Goal: Transaction & Acquisition: Purchase product/service

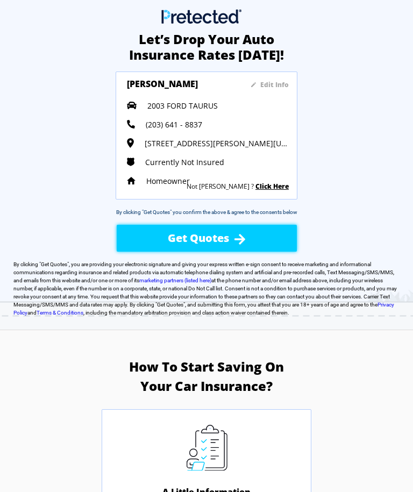
click at [270, 191] on link "Click Here" at bounding box center [271, 186] width 33 height 9
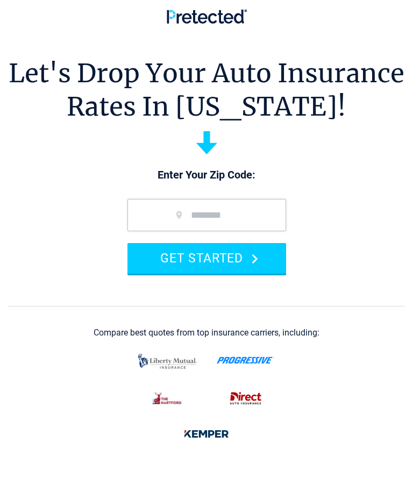
click at [157, 213] on input "zip code" at bounding box center [206, 215] width 159 height 32
type input "*****"
click at [211, 254] on button "GET STARTED" at bounding box center [206, 258] width 159 height 31
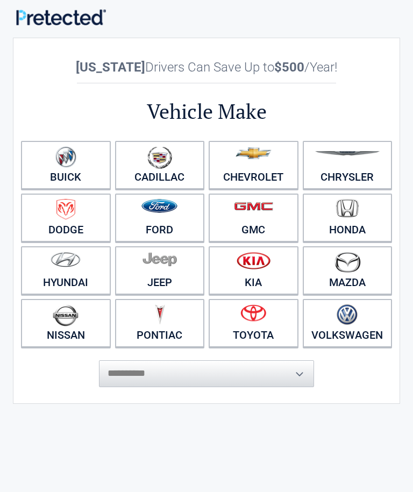
click at [163, 223] on figure at bounding box center [159, 211] width 77 height 24
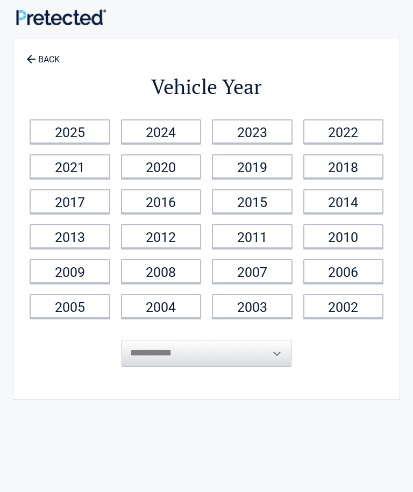
click at [244, 312] on link "2003" at bounding box center [252, 306] width 81 height 24
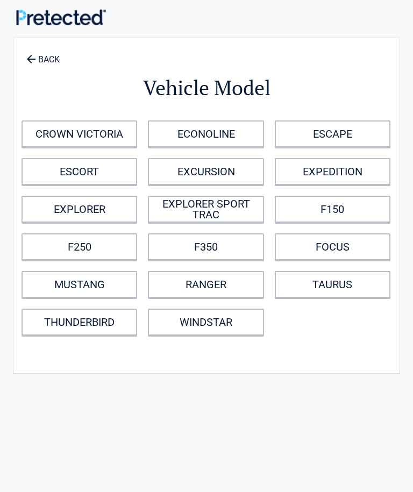
click at [333, 296] on link "TAURUS" at bounding box center [333, 284] width 116 height 27
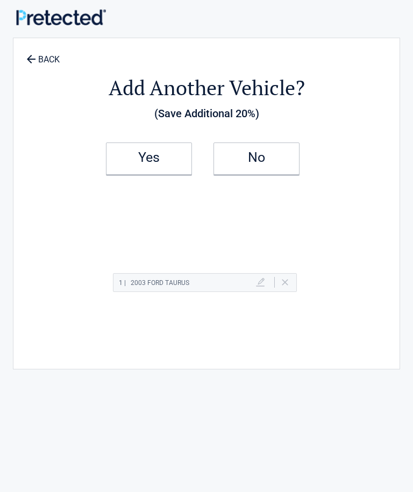
click at [232, 155] on h2 "No" at bounding box center [256, 158] width 63 height 8
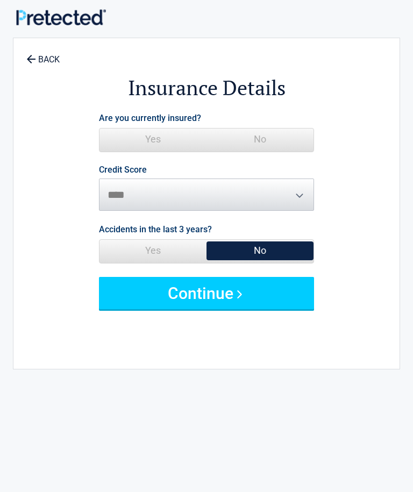
click at [154, 134] on span "Yes" at bounding box center [152, 139] width 107 height 22
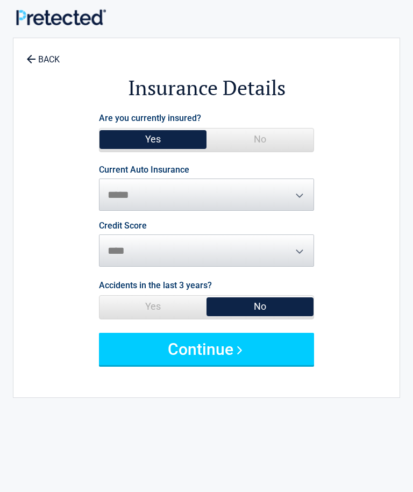
click at [200, 346] on button "Continue" at bounding box center [206, 349] width 215 height 32
